Goal: Task Accomplishment & Management: Complete application form

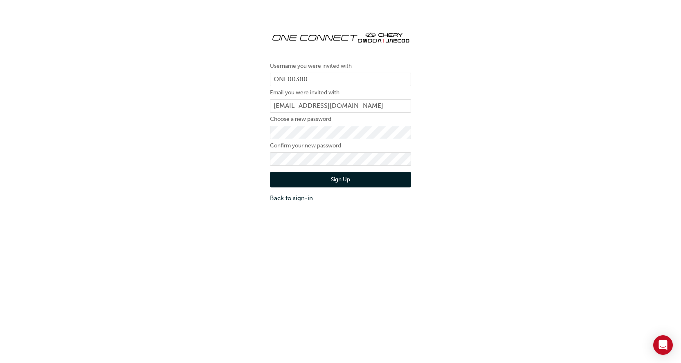
click at [487, 104] on div "Username you were invited with ONE00380 Email you were invited with [PERSON_NAM…" at bounding box center [340, 113] width 681 height 190
click at [334, 180] on button "Sign Up" at bounding box center [340, 180] width 141 height 16
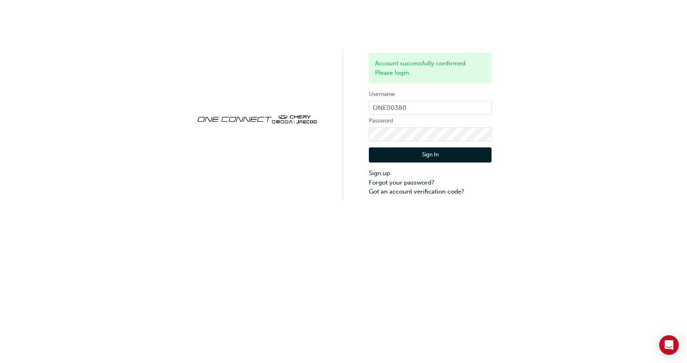
click at [428, 151] on button "Sign In" at bounding box center [430, 156] width 123 height 16
